Goal: Task Accomplishment & Management: Manage account settings

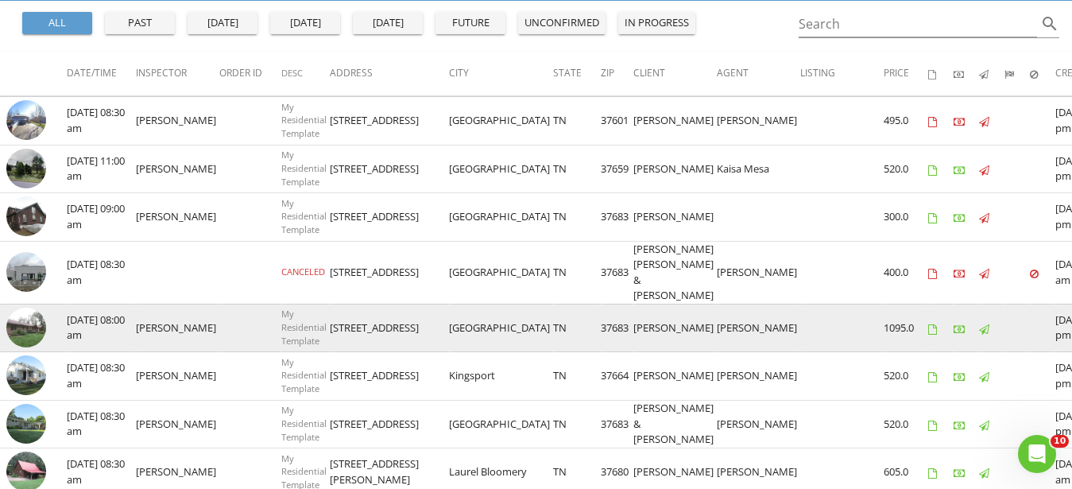
click at [20, 323] on img at bounding box center [26, 328] width 40 height 40
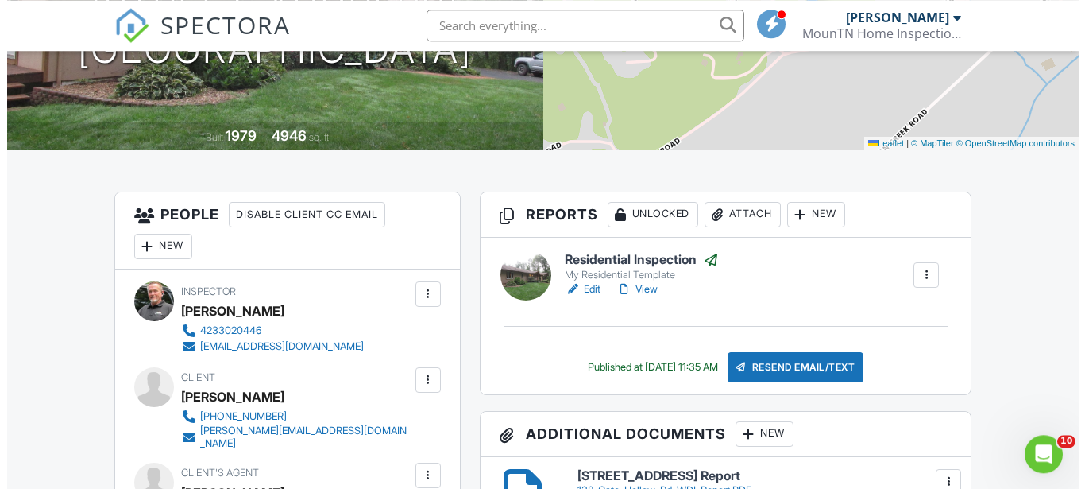
scroll to position [405, 0]
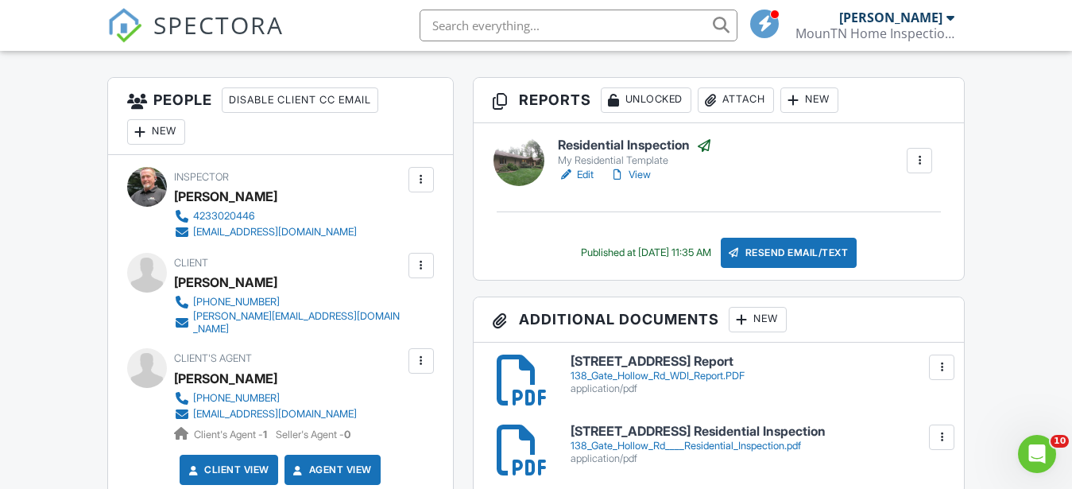
click at [777, 319] on div "New" at bounding box center [758, 319] width 58 height 25
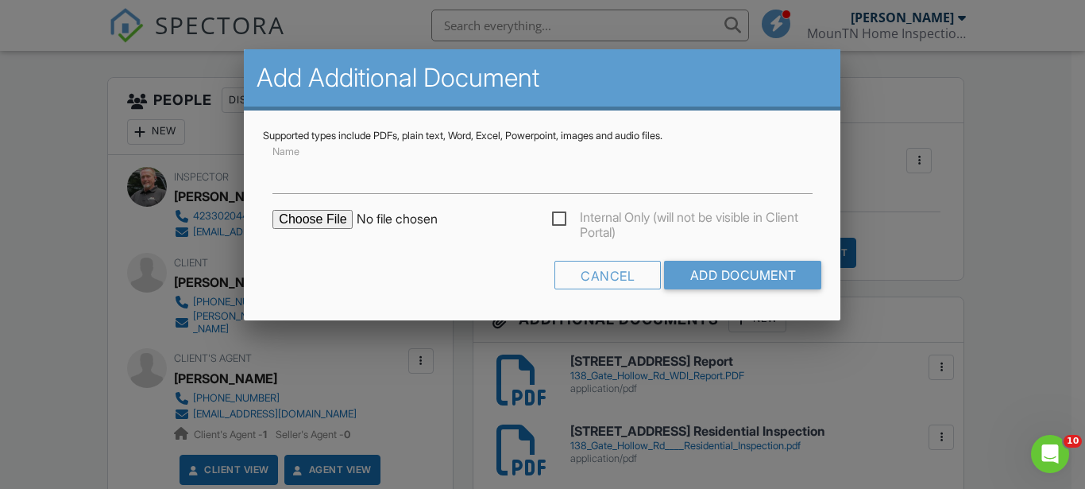
click at [308, 223] on input "file" at bounding box center [408, 219] width 270 height 19
type input "C:\fakepath\138-Gate-Hollow-Rd202508281210.pdf"
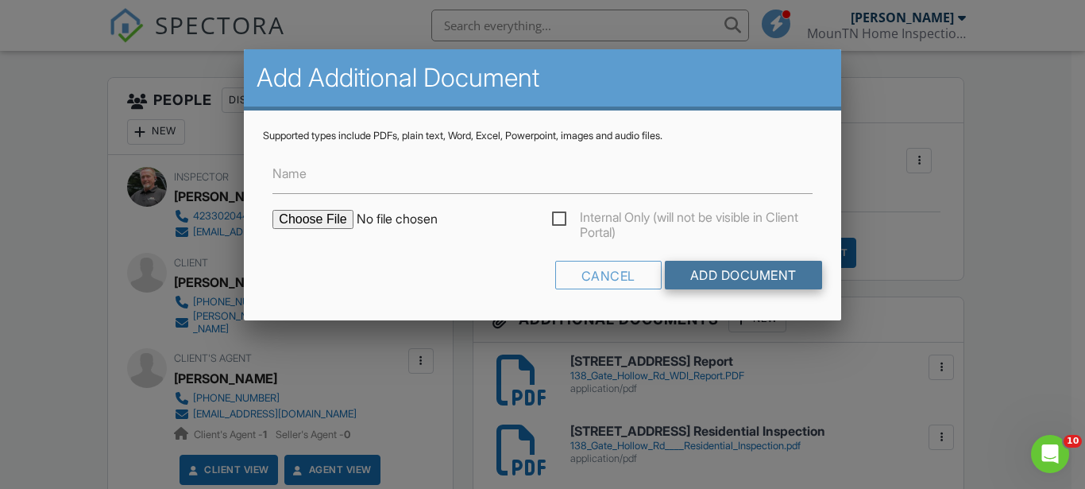
click at [721, 272] on input "Add Document" at bounding box center [743, 275] width 157 height 29
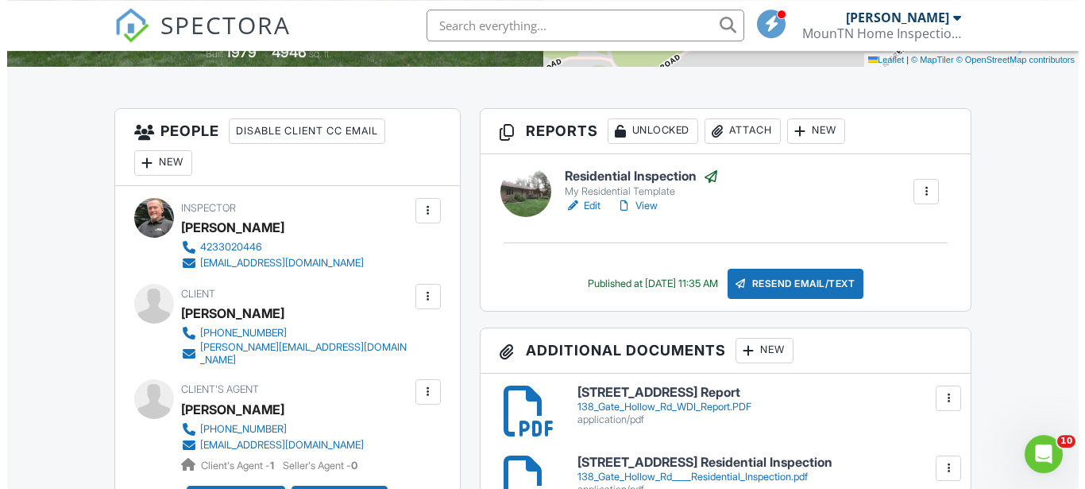
scroll to position [405, 0]
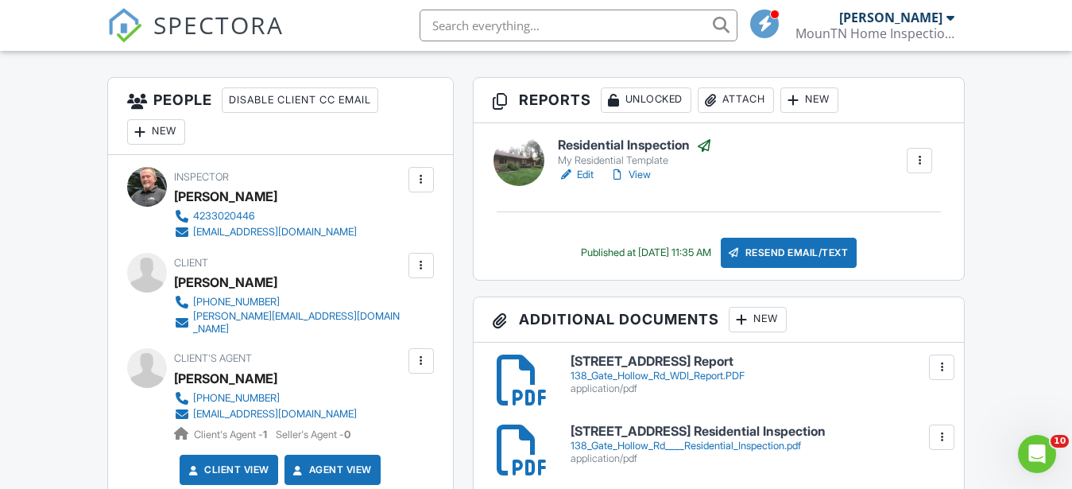
click at [749, 318] on div at bounding box center [742, 319] width 16 height 16
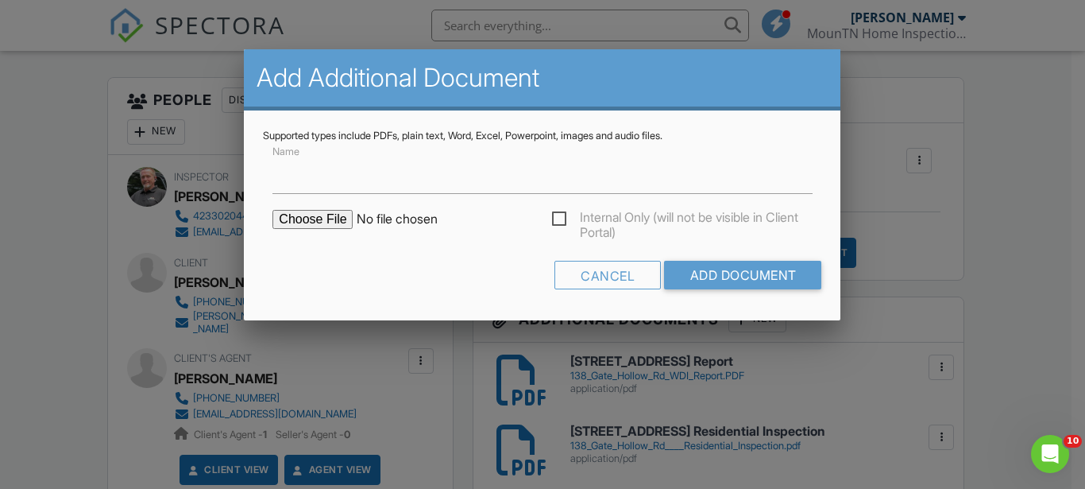
click at [311, 223] on input "file" at bounding box center [408, 219] width 270 height 19
type input "C:\fakepath\138-Gate-Hollow-Rd202508281214.pdf"
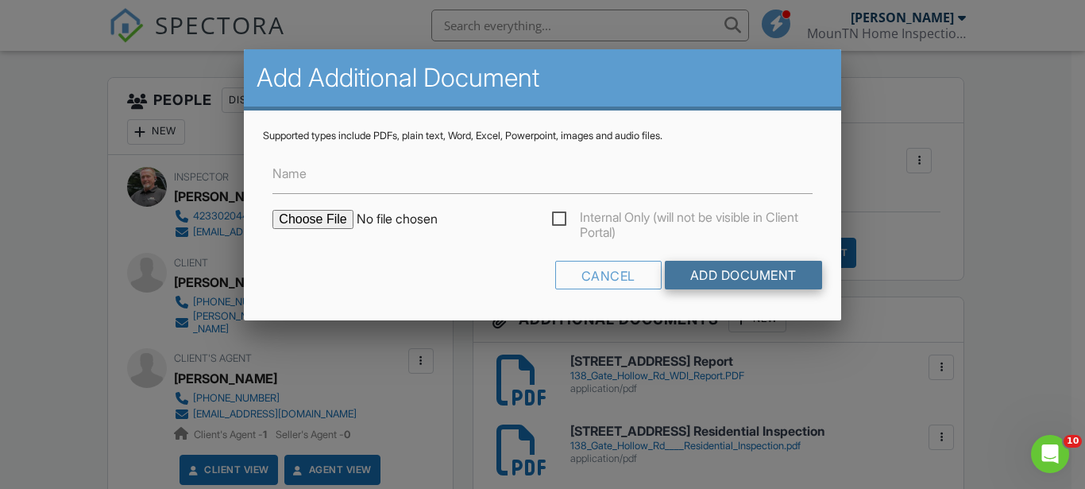
click at [721, 270] on input "Add Document" at bounding box center [743, 275] width 157 height 29
